Goal: Task Accomplishment & Management: Use online tool/utility

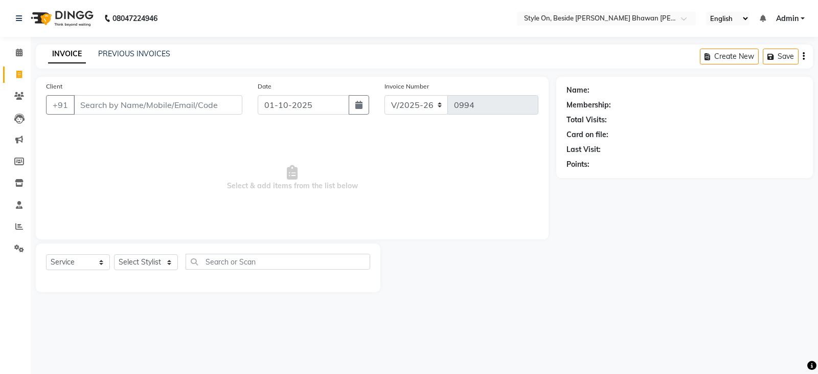
select select "4700"
select select "service"
click at [15, 183] on icon at bounding box center [19, 183] width 9 height 8
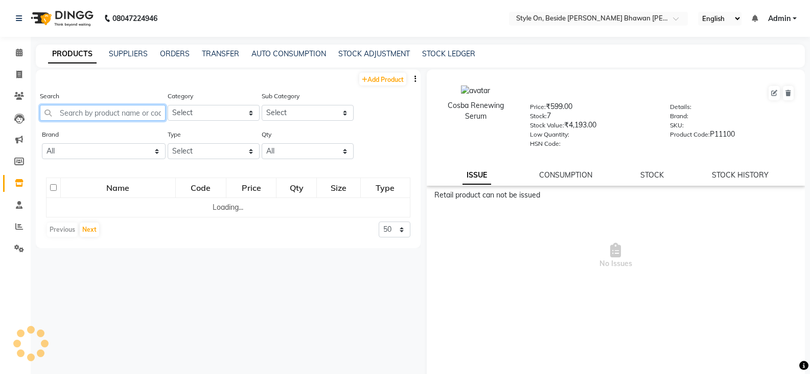
click at [77, 110] on input "text" at bounding box center [103, 113] width 126 height 16
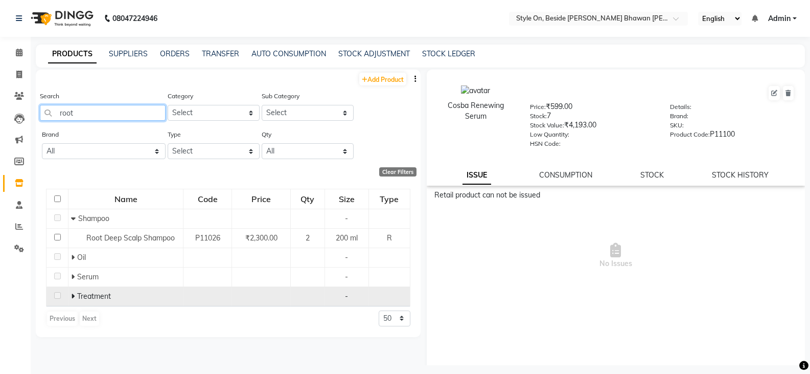
type input "root"
click at [70, 295] on td "Treatment" at bounding box center [126, 295] width 115 height 19
click at [74, 294] on icon at bounding box center [73, 295] width 4 height 7
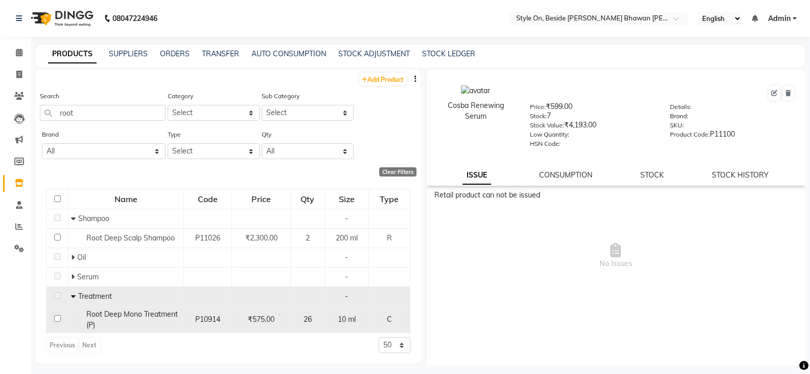
click at [171, 309] on span "Root Deep Mono Treatment (P)" at bounding box center [132, 319] width 92 height 20
select select
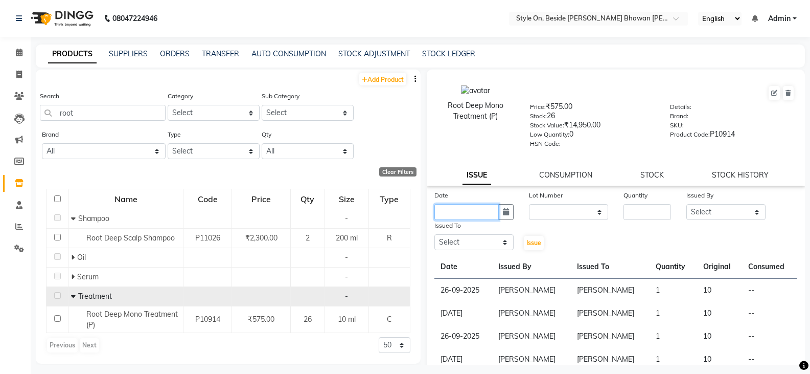
click at [475, 209] on input "text" at bounding box center [467, 212] width 64 height 16
select select "10"
select select "2025"
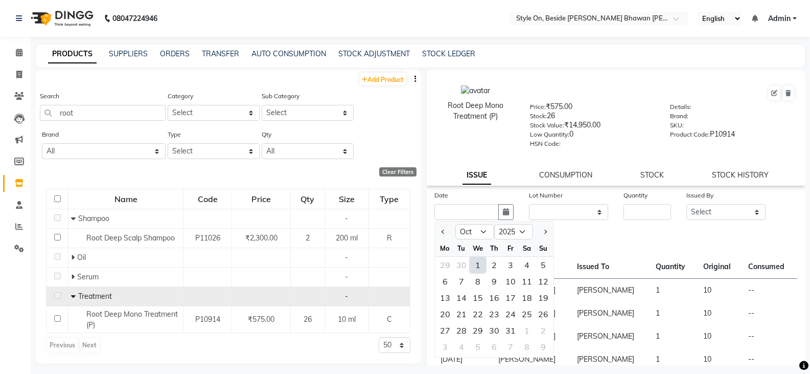
click at [480, 268] on div "1" at bounding box center [478, 265] width 16 height 16
type input "01-10-2025"
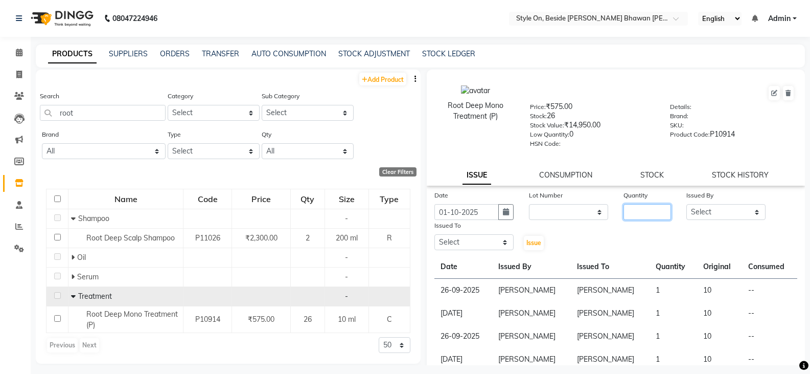
click at [636, 209] on input "number" at bounding box center [648, 212] width 48 height 16
type input "1"
click at [709, 211] on select "Select [PERSON_NAME] Anju [PERSON_NAME] [PERSON_NAME] [PERSON_NAME] [PERSON_NAM…" at bounding box center [726, 212] width 79 height 16
select select "87447"
click at [687, 204] on select "Select [PERSON_NAME] Anju [PERSON_NAME] [PERSON_NAME] [PERSON_NAME] [PERSON_NAM…" at bounding box center [726, 212] width 79 height 16
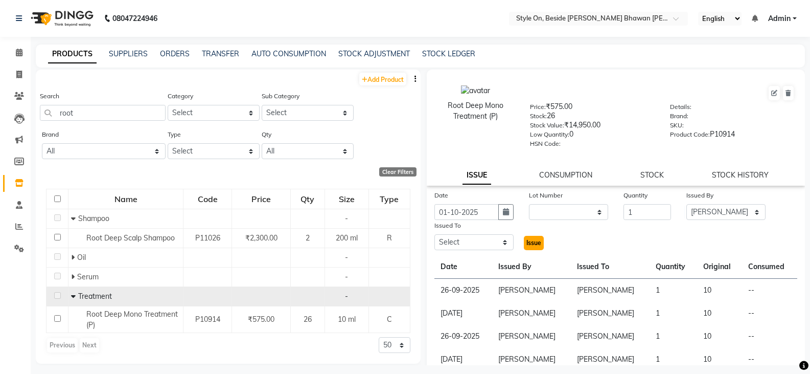
click at [541, 242] on button "Issue" at bounding box center [534, 243] width 20 height 14
click at [533, 243] on span "Issue" at bounding box center [534, 243] width 15 height 8
click at [535, 240] on span "Issue" at bounding box center [534, 243] width 15 height 8
click at [472, 244] on select "Select [PERSON_NAME] Anju [PERSON_NAME] [PERSON_NAME] [PERSON_NAME] [PERSON_NAM…" at bounding box center [474, 242] width 79 height 16
select select "28057"
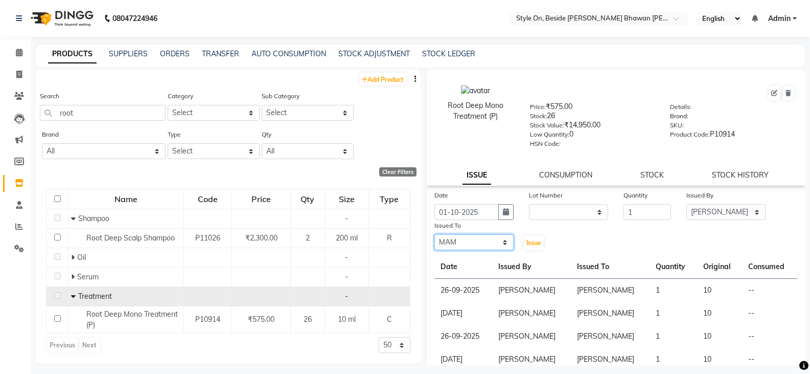
click at [435, 234] on select "Select [PERSON_NAME] Anju [PERSON_NAME] [PERSON_NAME] [PERSON_NAME] [PERSON_NAM…" at bounding box center [474, 242] width 79 height 16
click at [529, 240] on span "Issue" at bounding box center [534, 243] width 15 height 8
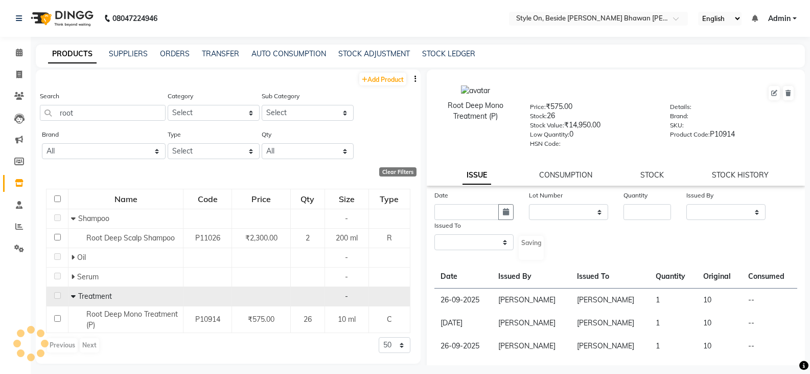
select select
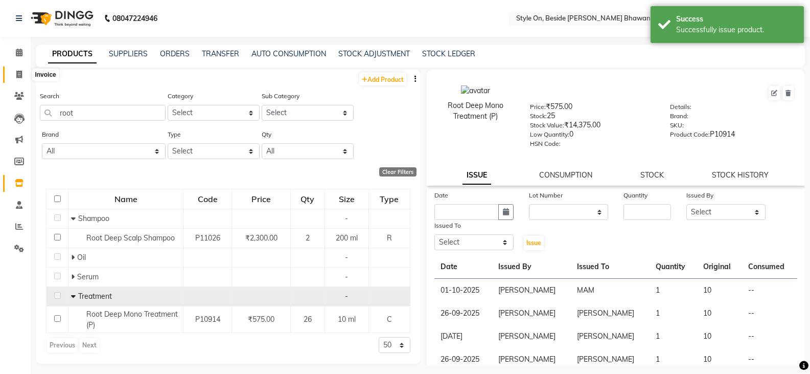
click at [18, 73] on icon at bounding box center [19, 75] width 6 height 8
select select "service"
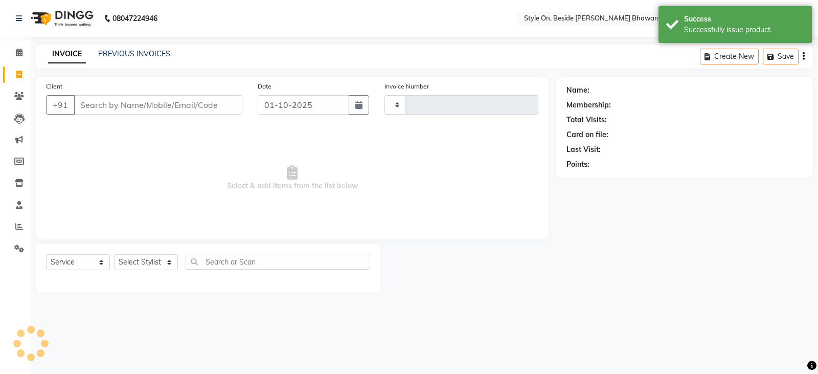
type input "0994"
select select "4700"
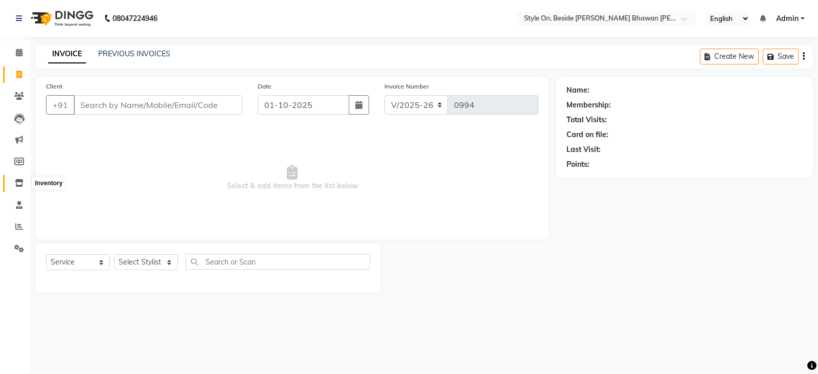
click at [19, 182] on icon at bounding box center [19, 183] width 9 height 8
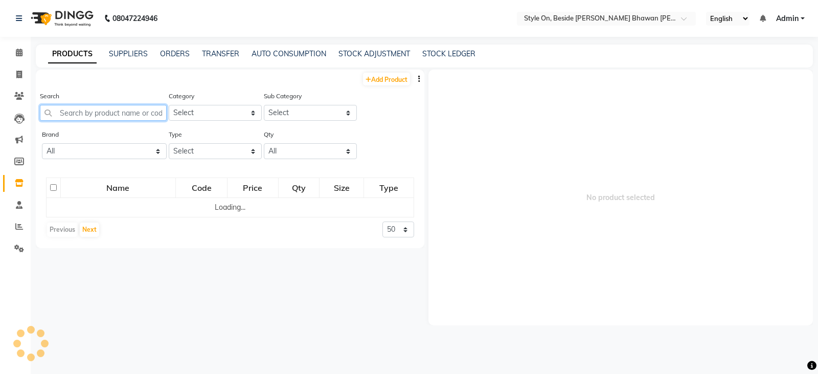
click at [85, 115] on input "text" at bounding box center [103, 113] width 127 height 16
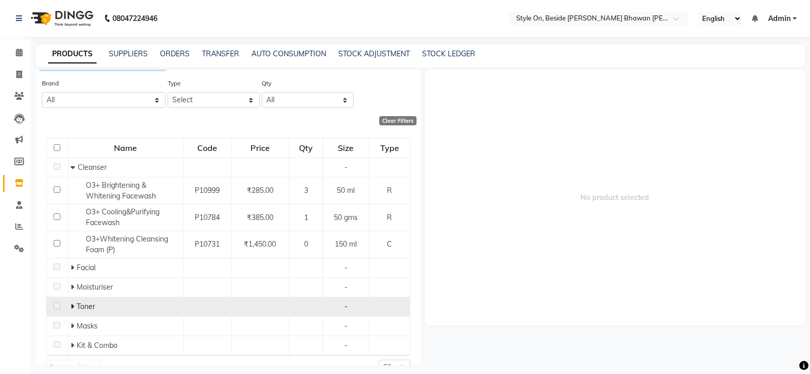
scroll to position [72, 0]
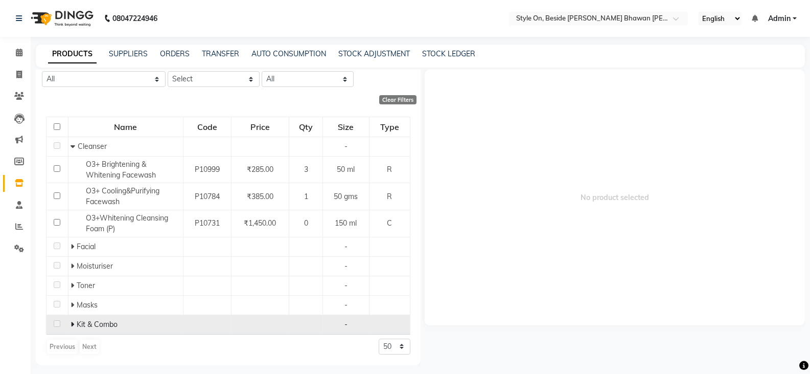
type input "o3"
click at [72, 322] on icon at bounding box center [73, 324] width 4 height 7
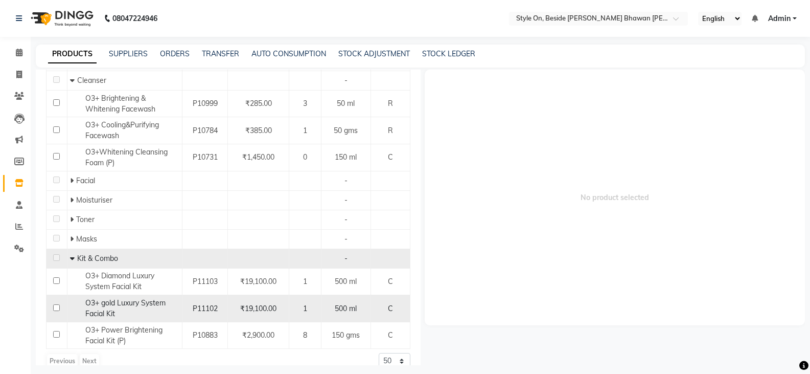
scroll to position [152, 0]
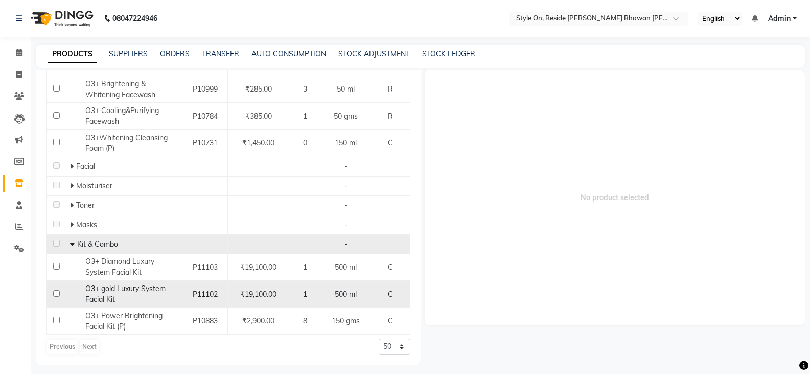
click at [52, 292] on td at bounding box center [57, 294] width 21 height 27
click at [54, 293] on input "checkbox" at bounding box center [56, 293] width 7 height 7
checkbox input "true"
select select
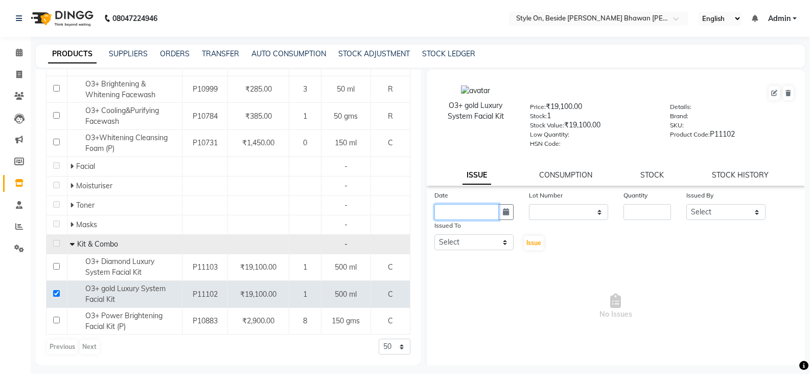
click at [462, 212] on input "text" at bounding box center [467, 212] width 64 height 16
select select "10"
select select "2025"
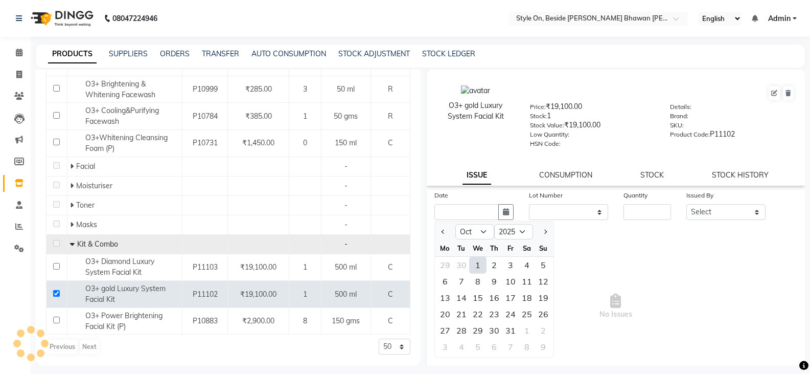
click at [476, 264] on div "1" at bounding box center [478, 265] width 16 height 16
type input "01-10-2025"
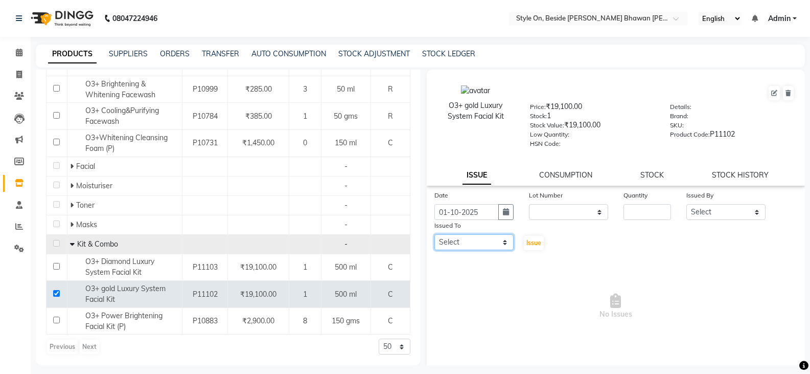
click at [477, 245] on select "Select [PERSON_NAME] Anju [PERSON_NAME] [PERSON_NAME] [PERSON_NAME] [PERSON_NAM…" at bounding box center [474, 242] width 79 height 16
select select "27829"
click at [435, 234] on select "Select [PERSON_NAME] Anju [PERSON_NAME] [PERSON_NAME] [PERSON_NAME] [PERSON_NAM…" at bounding box center [474, 242] width 79 height 16
click at [628, 207] on input "number" at bounding box center [648, 212] width 48 height 16
type input "1"
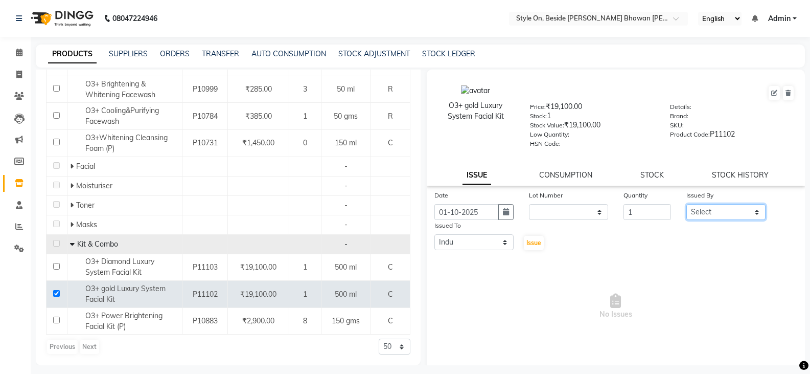
click at [699, 212] on select "Select [PERSON_NAME] Anju [PERSON_NAME] [PERSON_NAME] [PERSON_NAME] [PERSON_NAM…" at bounding box center [726, 212] width 79 height 16
select select "87447"
click at [687, 204] on select "Select [PERSON_NAME] Anju [PERSON_NAME] [PERSON_NAME] [PERSON_NAME] [PERSON_NAM…" at bounding box center [726, 212] width 79 height 16
click at [529, 243] on span "Issue" at bounding box center [534, 243] width 15 height 8
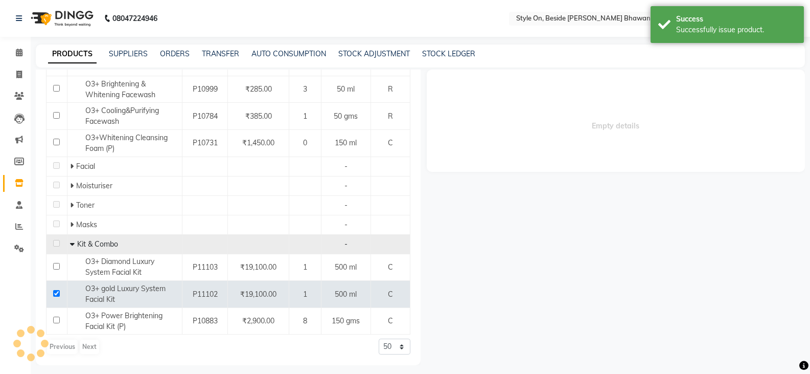
select select
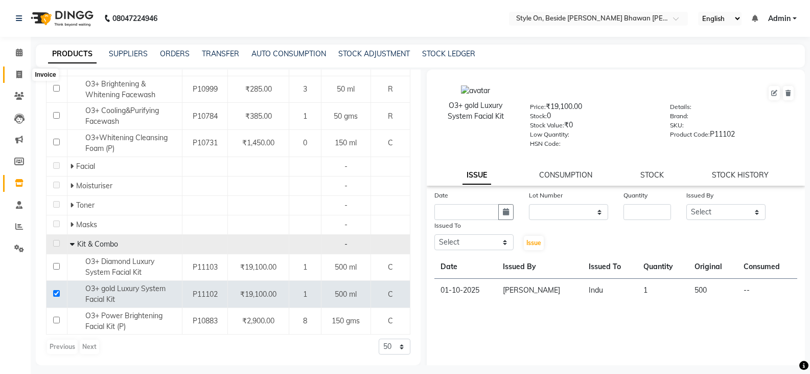
click at [20, 72] on icon at bounding box center [19, 75] width 6 height 8
select select "service"
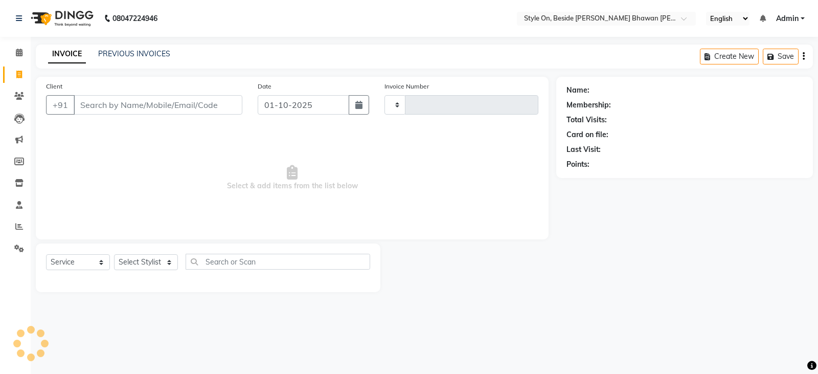
type input "0994"
select select "4700"
click at [16, 184] on icon at bounding box center [19, 183] width 9 height 8
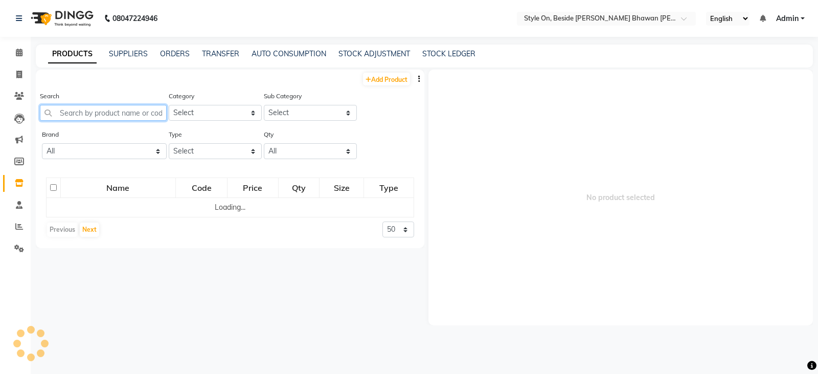
click at [105, 113] on input "text" at bounding box center [103, 113] width 127 height 16
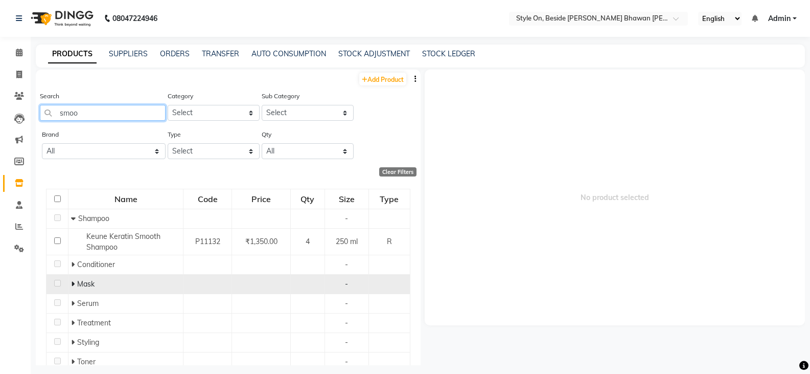
type input "smoo"
click at [73, 283] on icon at bounding box center [73, 283] width 4 height 7
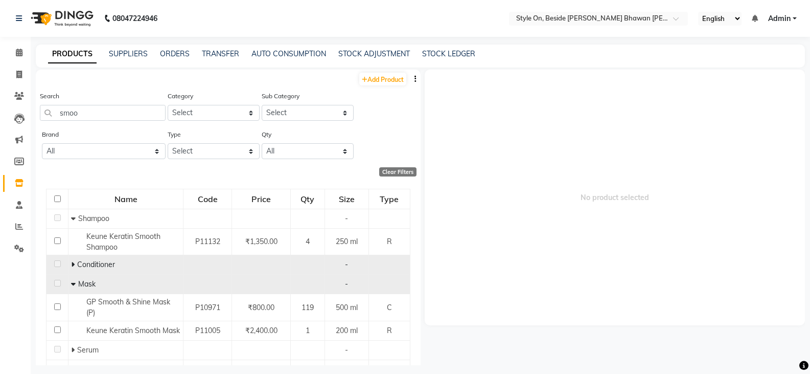
click at [71, 262] on icon at bounding box center [73, 264] width 4 height 7
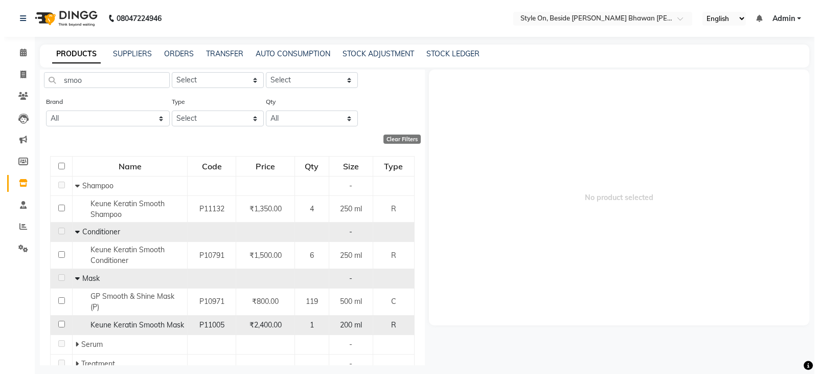
scroll to position [51, 0]
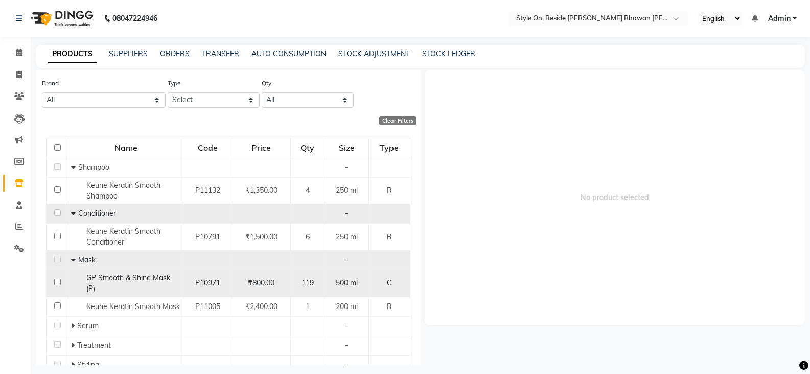
click at [121, 279] on span "GP Smooth & Shine Mask (P)" at bounding box center [128, 283] width 84 height 20
select select
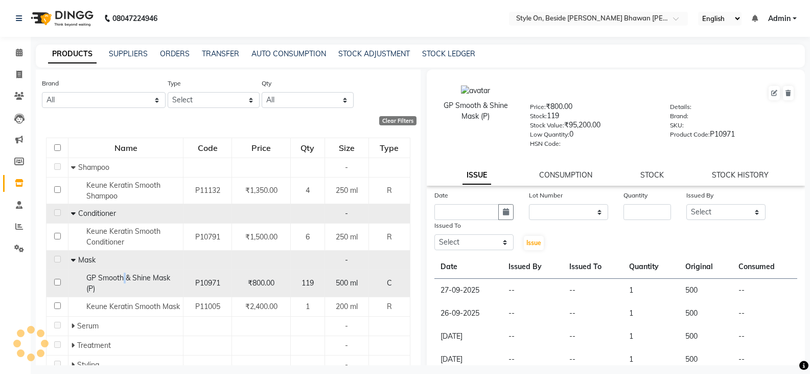
click at [127, 274] on span "GP Smooth & Shine Mask (P)" at bounding box center [128, 283] width 84 height 20
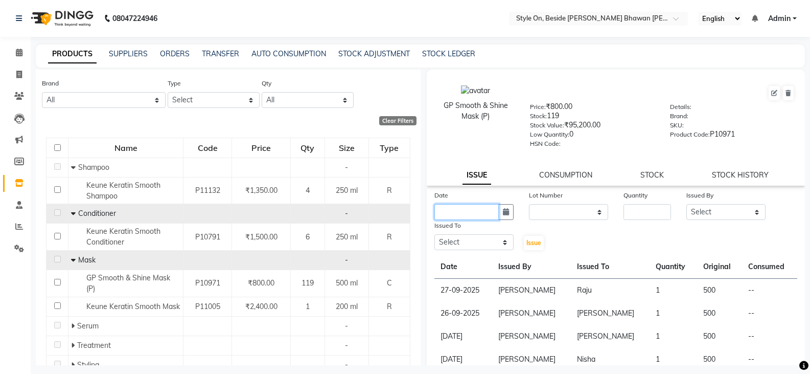
click at [472, 212] on input "text" at bounding box center [467, 212] width 64 height 16
select select "10"
select select "2025"
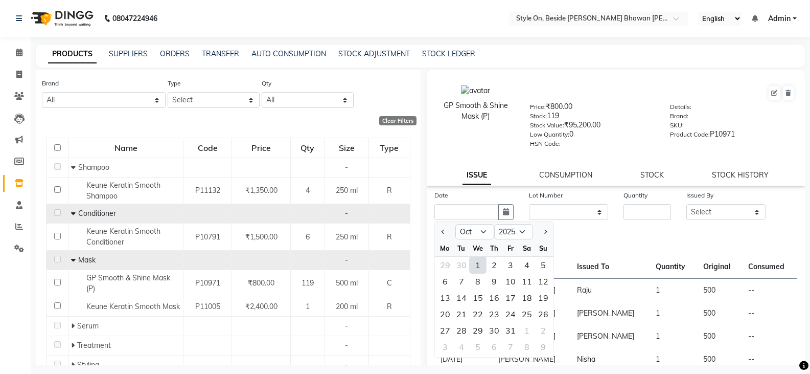
click at [477, 265] on div "1" at bounding box center [478, 265] width 16 height 16
type input "01-10-2025"
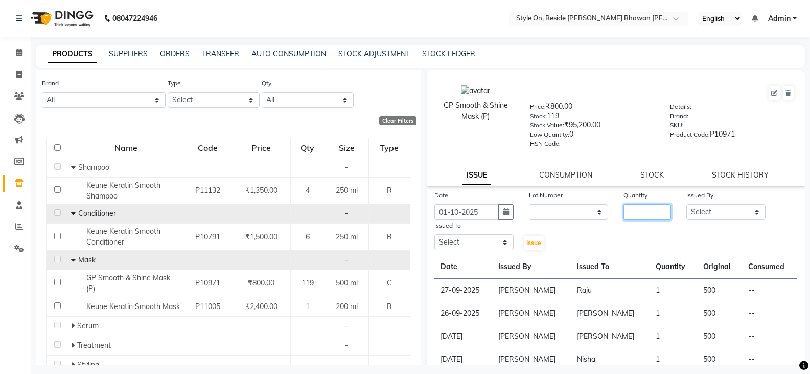
click at [631, 209] on input "number" at bounding box center [648, 212] width 48 height 16
type input "1"
click at [447, 245] on select "Select [PERSON_NAME] Anju [PERSON_NAME] [PERSON_NAME] [PERSON_NAME] [PERSON_NAM…" at bounding box center [474, 242] width 79 height 16
select select "27825"
click at [435, 234] on select "Select [PERSON_NAME] Anju [PERSON_NAME] [PERSON_NAME] [PERSON_NAME] [PERSON_NAM…" at bounding box center [474, 242] width 79 height 16
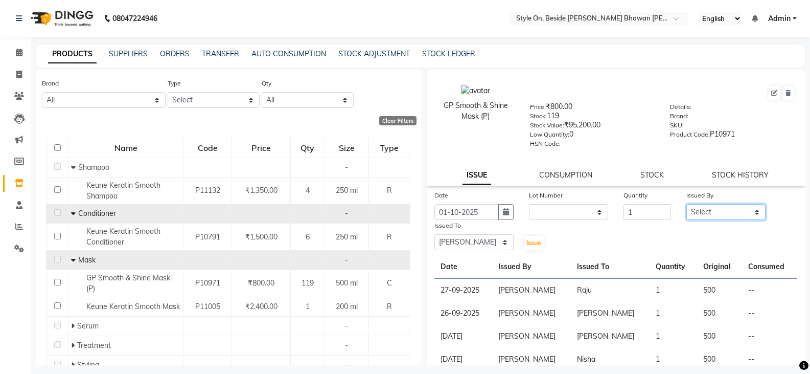
click at [698, 208] on select "Select [PERSON_NAME] Anju [PERSON_NAME] [PERSON_NAME] [PERSON_NAME] [PERSON_NAM…" at bounding box center [726, 212] width 79 height 16
select select "87447"
click at [687, 204] on select "Select [PERSON_NAME] Anju [PERSON_NAME] [PERSON_NAME] [PERSON_NAME] [PERSON_NAM…" at bounding box center [726, 212] width 79 height 16
click at [528, 242] on span "Issue" at bounding box center [534, 243] width 15 height 8
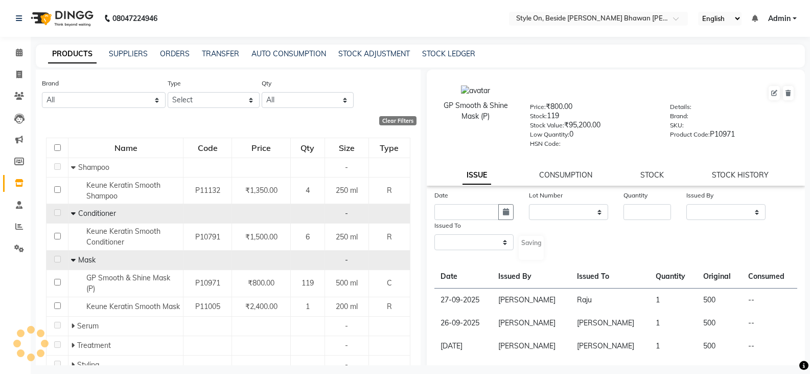
select select
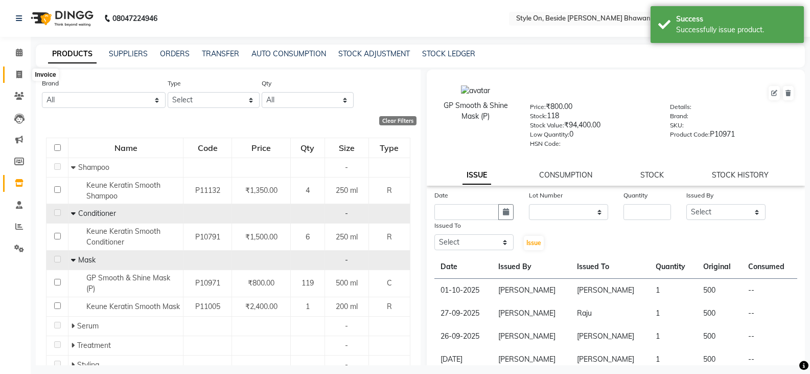
click at [22, 72] on icon at bounding box center [19, 75] width 6 height 8
select select "4700"
select select "service"
